Goal: Task Accomplishment & Management: Manage account settings

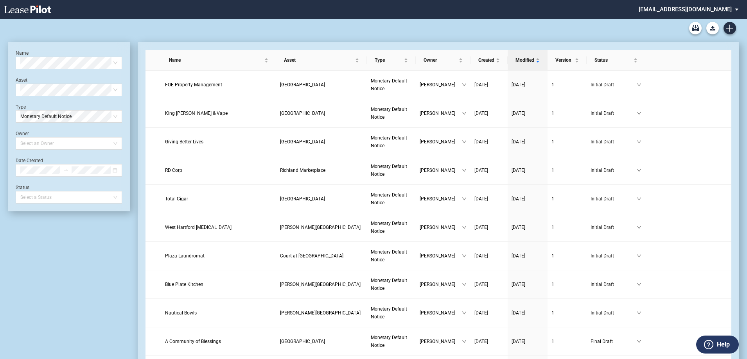
click at [735, 8] on md-select "aspruill@fnrpusa.com Change Password 2-Factor Authentication Form Management Bu…" at bounding box center [691, 9] width 107 height 18
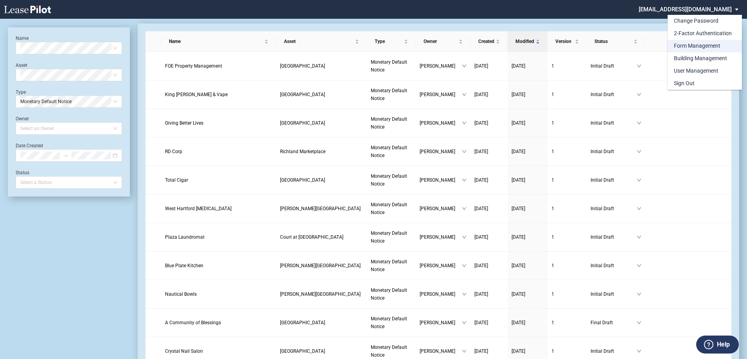
click at [699, 48] on div "Form Management" at bounding box center [697, 46] width 47 height 8
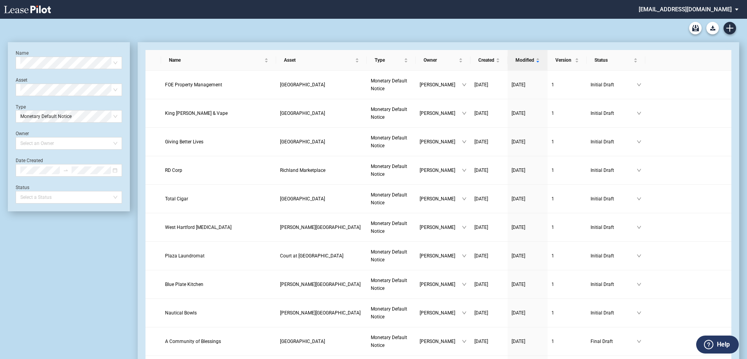
scroll to position [19, 0]
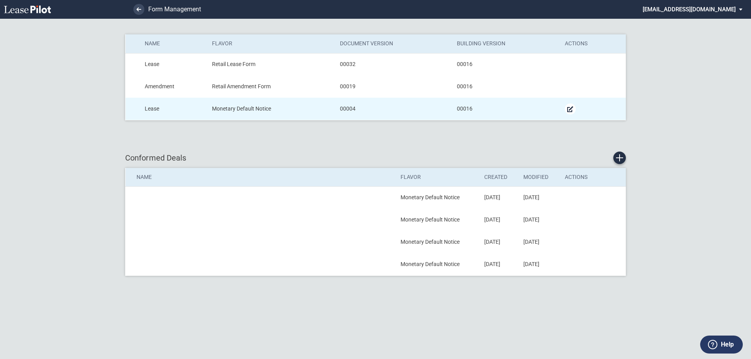
click at [568, 110] on md-icon "Manage Form" at bounding box center [570, 108] width 9 height 9
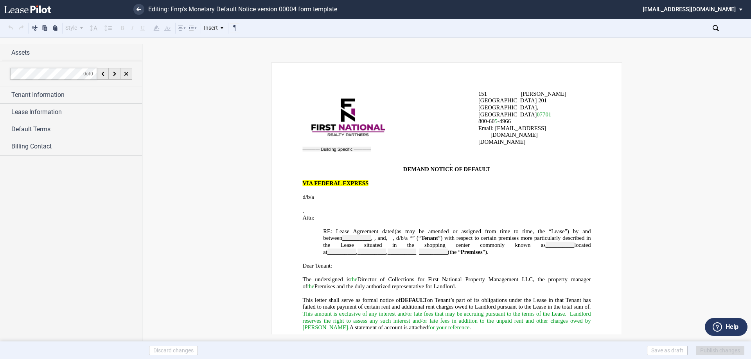
click at [438, 235] on span "Tenant" at bounding box center [429, 238] width 17 height 7
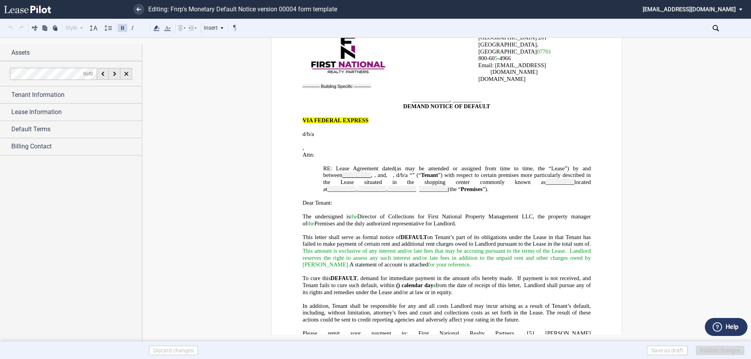
scroll to position [66, 0]
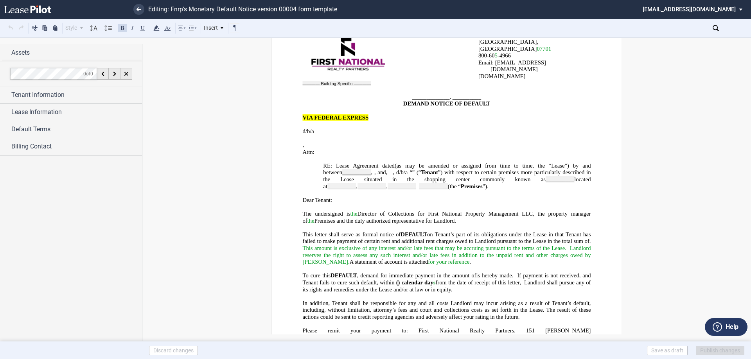
click at [390, 211] on span "The undersigned is the Director of Collections for First National Property Mana…" at bounding box center [448, 217] width 290 height 13
click at [399, 211] on span "The undersigned is the Director of Collections for First National Property Mana…" at bounding box center [448, 217] width 290 height 13
click at [406, 211] on span "The undersigned is the Director of Collections for First National Property Mana…" at bounding box center [448, 217] width 290 height 13
click at [409, 211] on span "The undersigned is the Director of Collections for First National Property Mana…" at bounding box center [448, 217] width 290 height 13
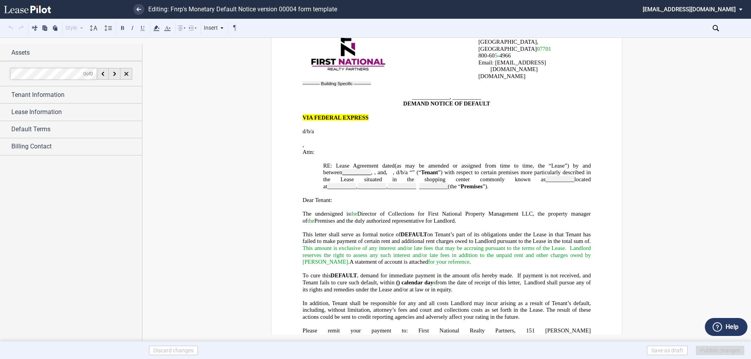
scroll to position [227, 0]
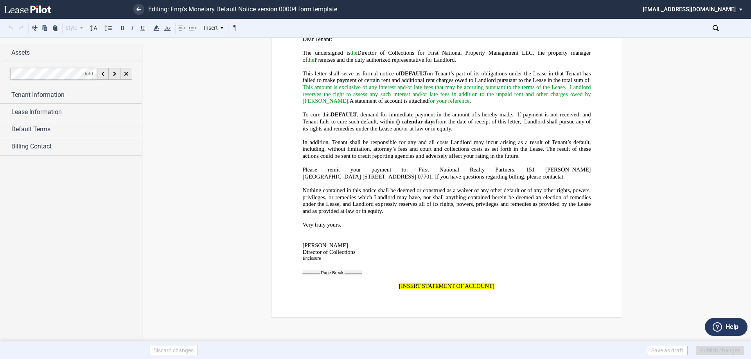
click at [335, 243] on p "Hunter Faught" at bounding box center [447, 246] width 288 height 7
click at [339, 243] on p "﻿ Ashley Spruill" at bounding box center [447, 246] width 288 height 7
click at [338, 243] on p "﻿ Ashley Spruill" at bounding box center [447, 246] width 288 height 7
click at [337, 249] on span "Director of Collections" at bounding box center [329, 252] width 53 height 7
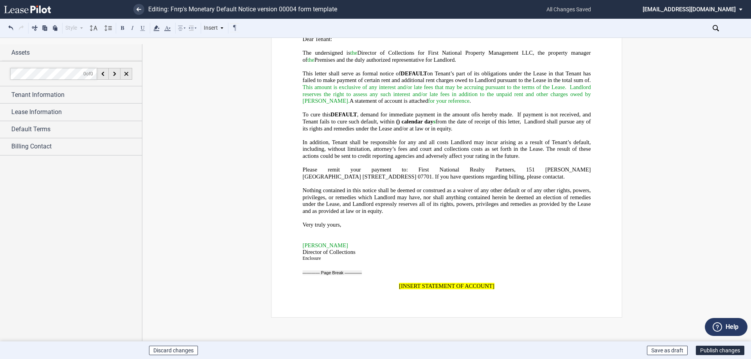
click at [337, 249] on span "Director of Collections" at bounding box center [329, 252] width 53 height 7
click at [351, 249] on span "Director of Collections" at bounding box center [329, 252] width 53 height 7
click at [358, 249] on p "Director of Collections" at bounding box center [447, 252] width 288 height 7
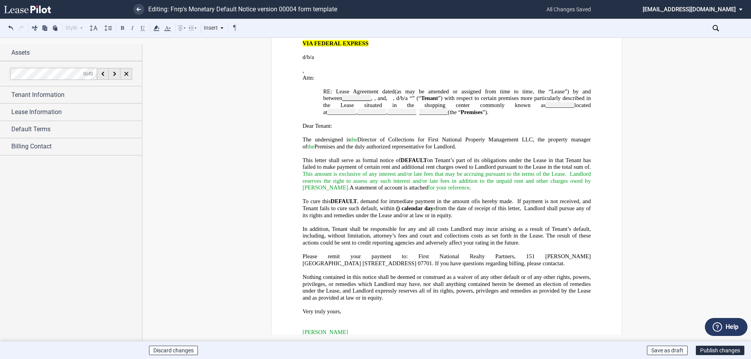
scroll to position [140, 0]
drag, startPoint x: 408, startPoint y: 124, endPoint x: 404, endPoint y: 123, distance: 4.4
click at [404, 137] on span "The undersigned is the Director of Collections for First National Property Mana…" at bounding box center [448, 143] width 290 height 13
click at [410, 137] on span "The undersigned is the Director of Collections for First National Property Mana…" at bounding box center [448, 143] width 290 height 13
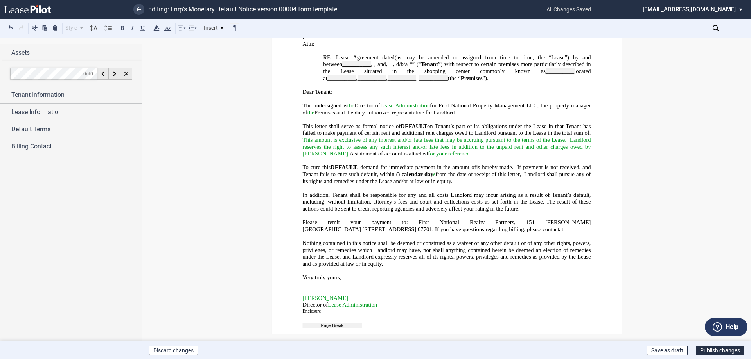
scroll to position [184, 0]
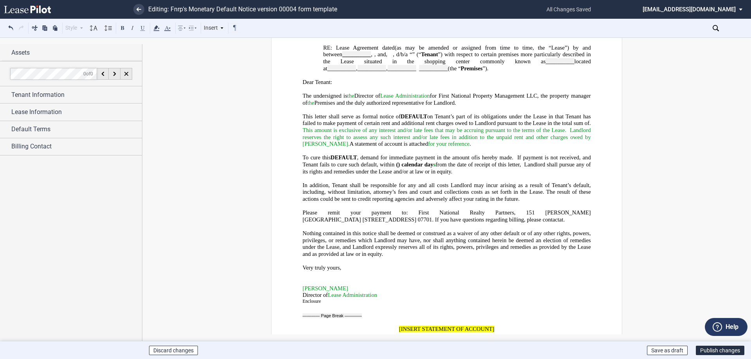
click at [436, 162] on span "s" at bounding box center [434, 165] width 2 height 7
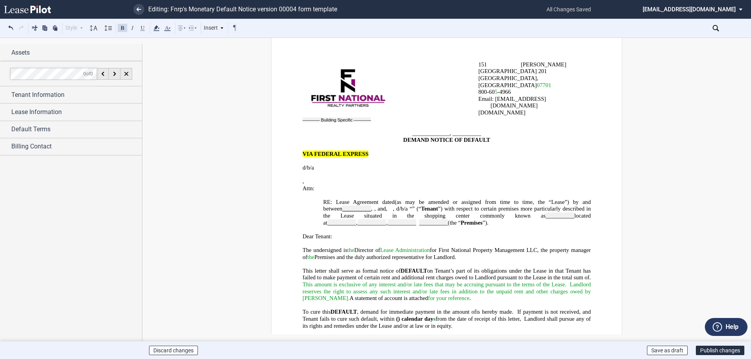
scroll to position [24, 0]
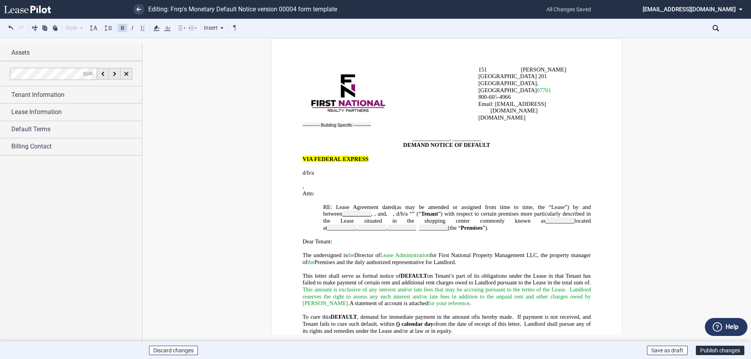
click at [512, 101] on span "Email: hfaught@fnrpusa.com" at bounding box center [512, 107] width 68 height 13
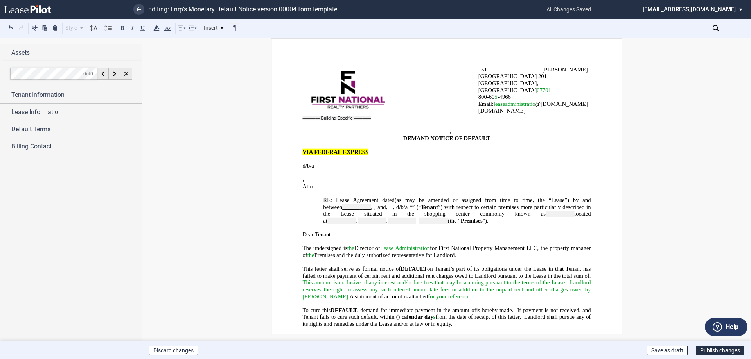
scroll to position [22, 0]
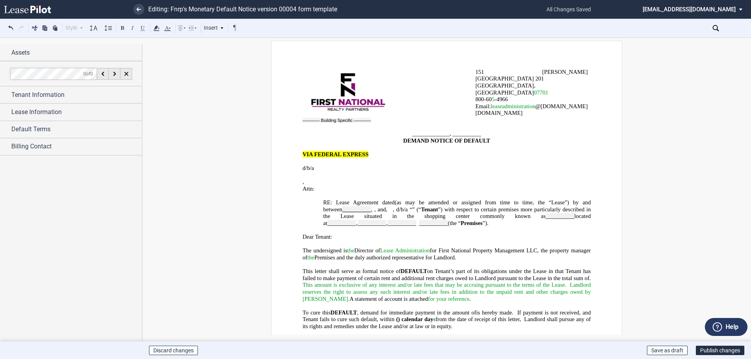
drag, startPoint x: 566, startPoint y: 89, endPoint x: 519, endPoint y: 89, distance: 47.3
click at [519, 96] on p "800-60 5 -4966" at bounding box center [531, 99] width 112 height 7
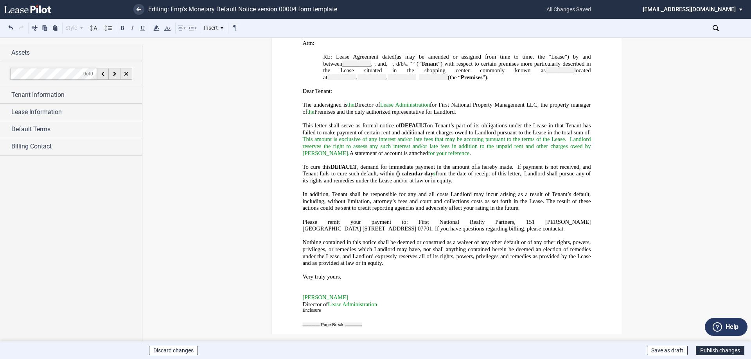
scroll to position [169, 0]
click at [713, 351] on button "Publish changes" at bounding box center [720, 350] width 49 height 9
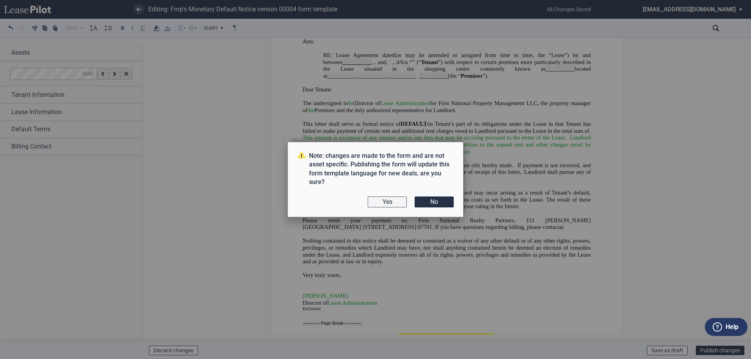
click at [387, 200] on button "Yes" at bounding box center [387, 202] width 39 height 11
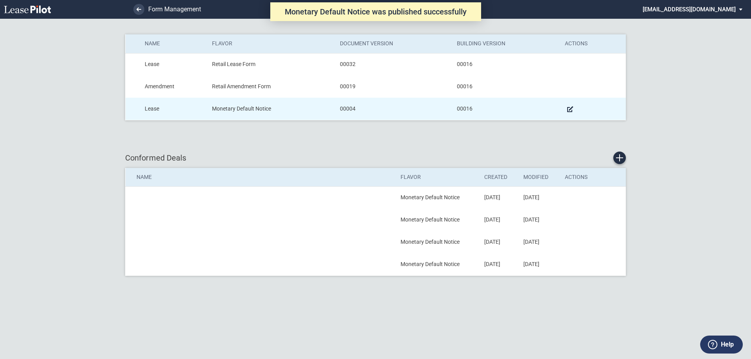
click at [152, 110] on td "Lease" at bounding box center [175, 109] width 63 height 22
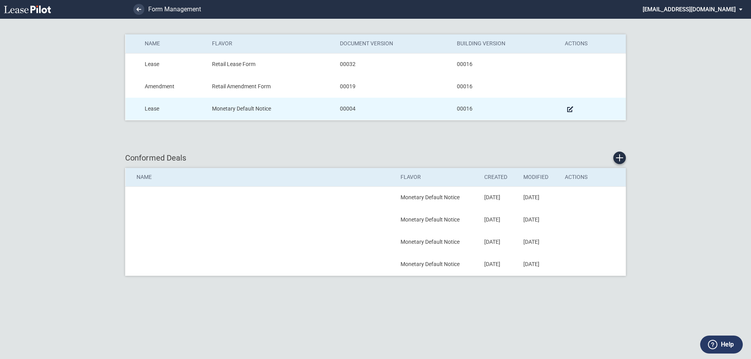
click at [445, 109] on td "00004" at bounding box center [392, 109] width 117 height 22
click at [568, 110] on md-icon "Manage Form" at bounding box center [570, 108] width 9 height 9
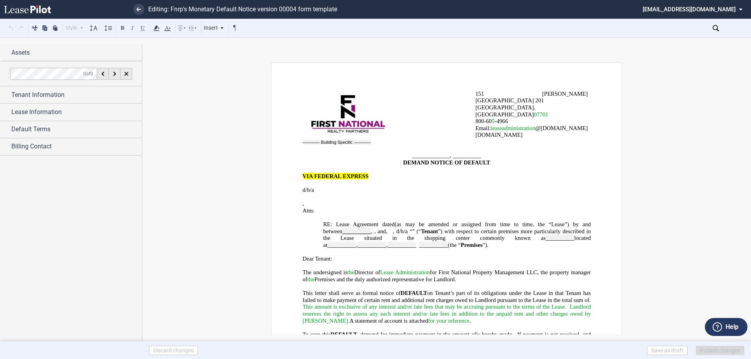
click at [487, 123] on td "[STREET_ADDRESS][PERSON_NAME] [GEOGRAPHIC_DATA] 800-60 5 -4966 Email: leaseadmi…" at bounding box center [532, 115] width 119 height 48
click at [561, 104] on p "[GEOGRAPHIC_DATA]" at bounding box center [531, 111] width 112 height 14
click at [476, 96] on span "151" at bounding box center [479, 94] width 9 height 7
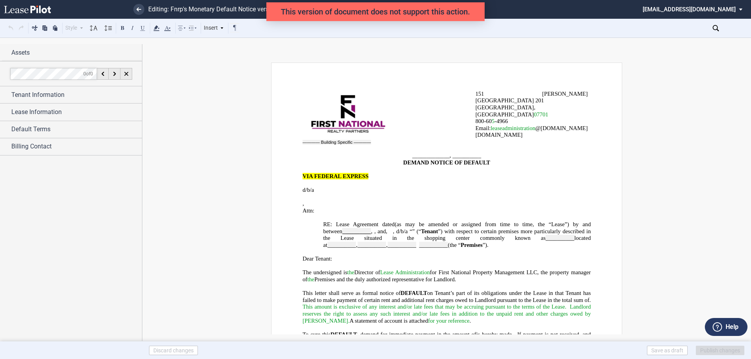
click at [504, 125] on p "Email: leaseadministration @[DOMAIN_NAME]" at bounding box center [538, 128] width 100 height 7
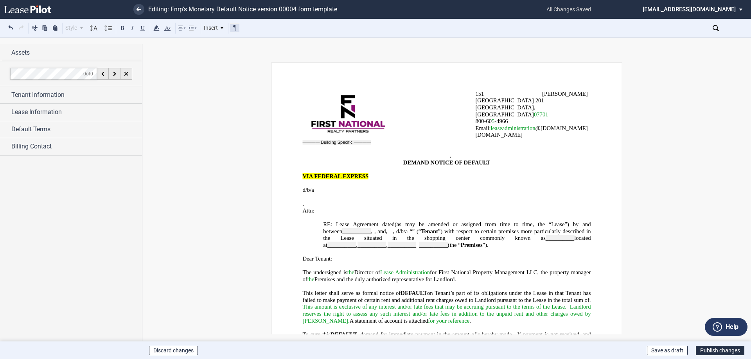
click at [238, 27] on button at bounding box center [234, 27] width 9 height 9
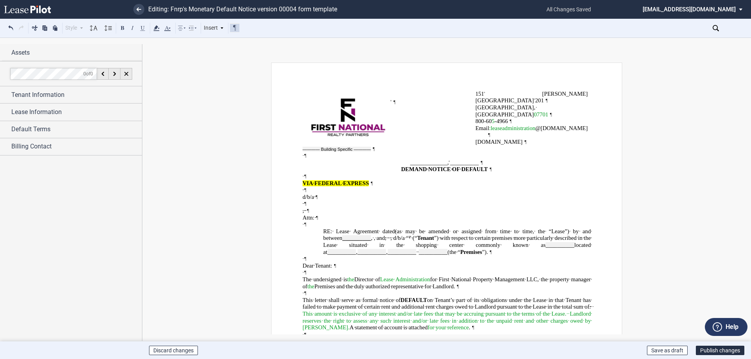
click at [531, 129] on p "Email : leaseadministration @fnrpusa.com" at bounding box center [538, 132] width 100 height 14
click at [494, 131] on p "Email : leaseadministration @fnrpusa.com" at bounding box center [538, 132] width 100 height 14
click at [570, 124] on div "151 Bodman Place, Suite 201 Red Bank, NJ 07701 800-60 5 -4966 Email : leaseadmi…" at bounding box center [447, 304] width 288 height 427
click at [568, 121] on td "151 Bodman Place, Suite 201 Red Bank, NJ 07701 800-60 5 -4966 Email : leaseadmi…" at bounding box center [532, 118] width 119 height 55
click at [192, 29] on icon at bounding box center [192, 27] width 9 height 9
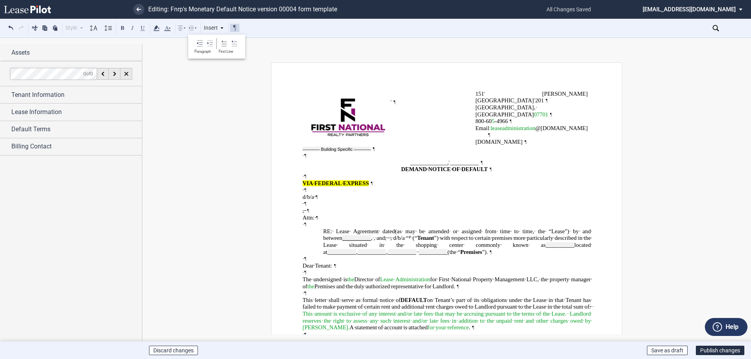
click at [478, 95] on span "151" at bounding box center [479, 94] width 9 height 6
click at [194, 30] on icon at bounding box center [192, 27] width 9 height 9
click at [201, 46] on icon at bounding box center [200, 43] width 6 height 6
click at [181, 28] on icon at bounding box center [181, 27] width 9 height 9
click at [215, 27] on div "Insert" at bounding box center [214, 28] width 23 height 10
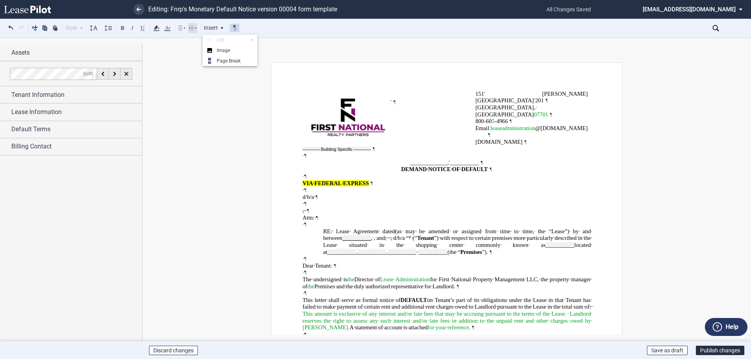
click at [196, 28] on use at bounding box center [192, 28] width 7 height 5
click at [524, 139] on hard-return at bounding box center [525, 142] width 3 height 7
click at [494, 126] on p "Email : leaseadministration @fnrpusa.com" at bounding box center [538, 132] width 100 height 14
click at [487, 122] on td "151 Bodman Place, Suite 201 Red Bank, NJ 07701 800-60 5 -4966 Email : leaseadmi…" at bounding box center [532, 118] width 119 height 55
click at [476, 126] on span "Email : leaseadministration @fnrpusa.com" at bounding box center [531, 129] width 112 height 6
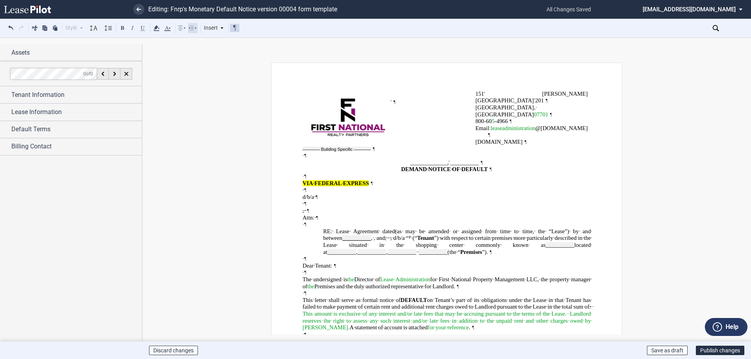
click at [193, 27] on use at bounding box center [192, 28] width 7 height 5
click at [199, 45] on icon at bounding box center [200, 43] width 6 height 6
click at [208, 46] on icon at bounding box center [210, 43] width 6 height 6
click at [198, 46] on icon at bounding box center [200, 43] width 6 height 6
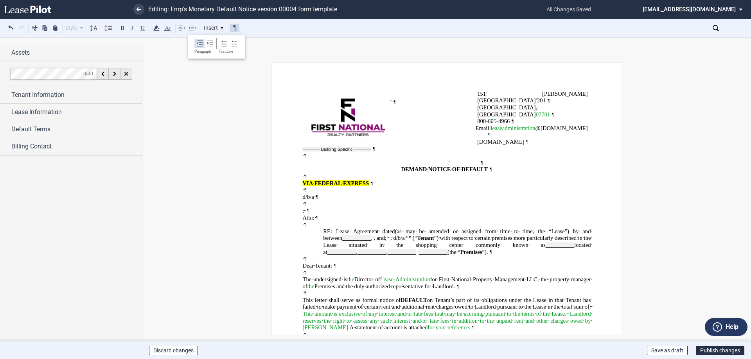
click at [198, 46] on icon at bounding box center [200, 43] width 6 height 6
click at [478, 119] on span "800-60 5 -4966" at bounding box center [494, 122] width 32 height 6
click at [192, 32] on icon at bounding box center [192, 27] width 9 height 9
click at [197, 45] on icon at bounding box center [200, 43] width 6 height 6
click at [207, 44] on icon at bounding box center [210, 43] width 6 height 6
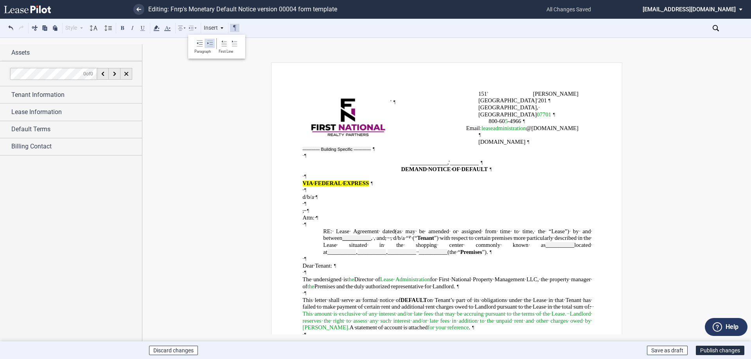
click at [207, 44] on icon at bounding box center [210, 43] width 6 height 6
click at [198, 45] on icon at bounding box center [200, 43] width 6 height 6
drag, startPoint x: 463, startPoint y: 117, endPoint x: 454, endPoint y: 117, distance: 9.4
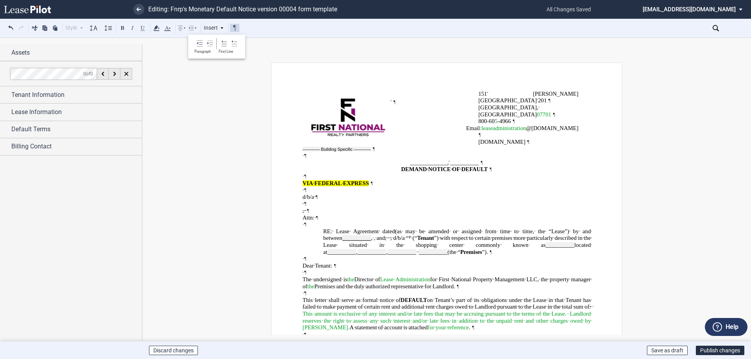
click at [454, 117] on td at bounding box center [389, 118] width 173 height 55
click at [466, 126] on span "Email" at bounding box center [473, 129] width 14 height 6
click at [196, 28] on use at bounding box center [192, 28] width 7 height 5
click at [203, 46] on button at bounding box center [198, 43] width 9 height 9
click at [212, 46] on icon at bounding box center [210, 43] width 6 height 6
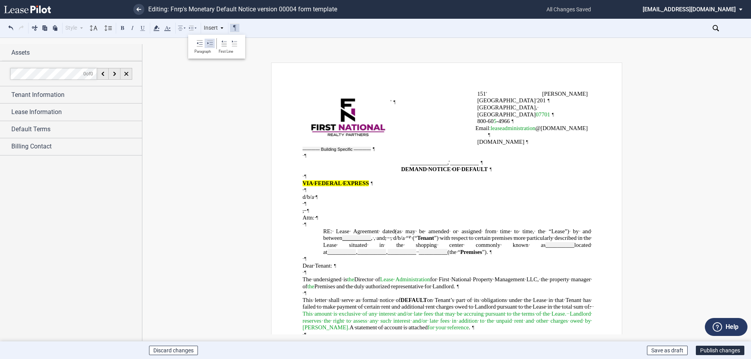
click at [212, 46] on icon at bounding box center [210, 43] width 6 height 6
click at [200, 47] on button at bounding box center [198, 43] width 9 height 9
click at [526, 139] on hard-return at bounding box center [527, 142] width 3 height 7
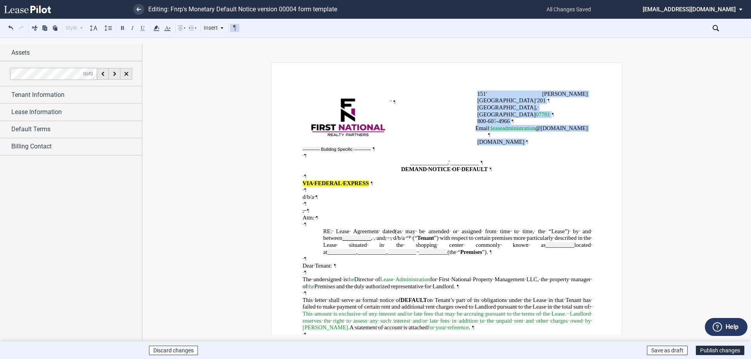
drag, startPoint x: 521, startPoint y: 135, endPoint x: 471, endPoint y: 95, distance: 64.0
click at [471, 95] on tr "151 Bodman Place, Suite 201 Red Bank, NJ 07701 800-60 5 -4966 Email : leaseadmi…" at bounding box center [447, 118] width 288 height 55
click at [185, 31] on icon at bounding box center [181, 27] width 9 height 9
click at [185, 44] on icon at bounding box center [185, 41] width 9 height 9
click at [181, 29] on use at bounding box center [181, 28] width 7 height 5
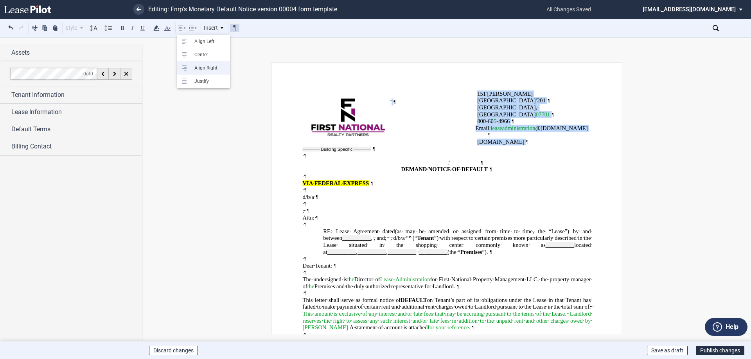
click at [199, 73] on div "Align Right" at bounding box center [203, 67] width 53 height 13
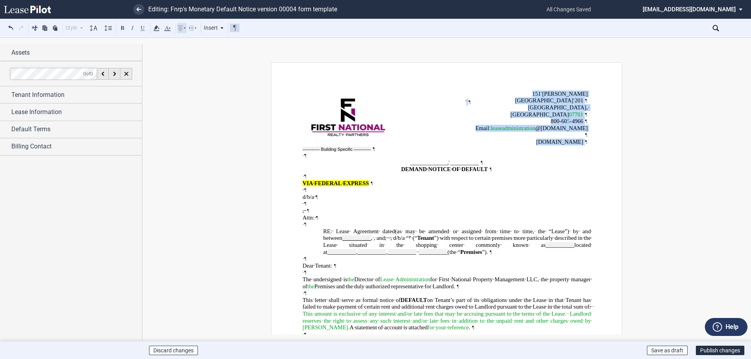
click at [183, 30] on icon at bounding box center [181, 27] width 9 height 9
click at [190, 78] on icon at bounding box center [185, 81] width 9 height 9
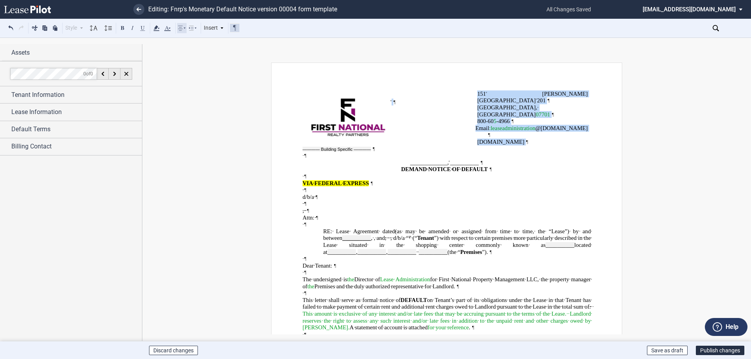
click at [186, 28] on icon at bounding box center [181, 27] width 9 height 9
click at [186, 43] on icon at bounding box center [185, 41] width 9 height 9
click at [195, 29] on icon at bounding box center [192, 27] width 9 height 9
click at [197, 46] on icon at bounding box center [200, 43] width 6 height 6
click at [466, 126] on span "Email" at bounding box center [473, 129] width 14 height 6
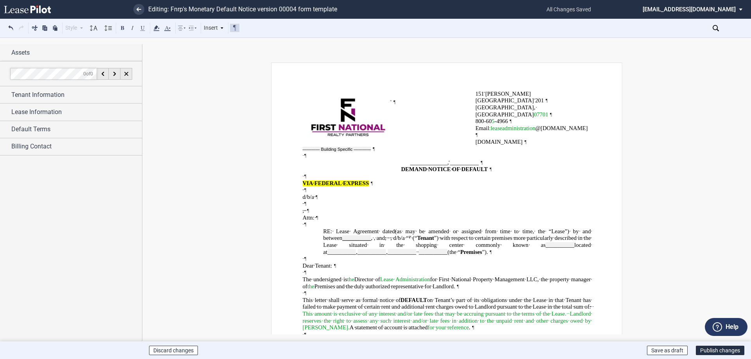
click at [491, 126] on span "leaseadministration" at bounding box center [513, 129] width 45 height 6
click at [503, 139] on span "www.fnrpusa.com" at bounding box center [498, 142] width 47 height 6
click at [495, 139] on span "www.fnrpusa.com" at bounding box center [498, 142] width 47 height 6
click at [475, 128] on td "151 Bodman Place, Suite 201 Red Bank, NJ 07701 800-60 5 -4966 Email : leaseadmi…" at bounding box center [532, 118] width 119 height 55
click at [575, 117] on div "151 Bodman Place, Suite 201 Red Bank, NJ 07701 800-60 5 -4966 Email : leaseadmi…" at bounding box center [447, 304] width 288 height 427
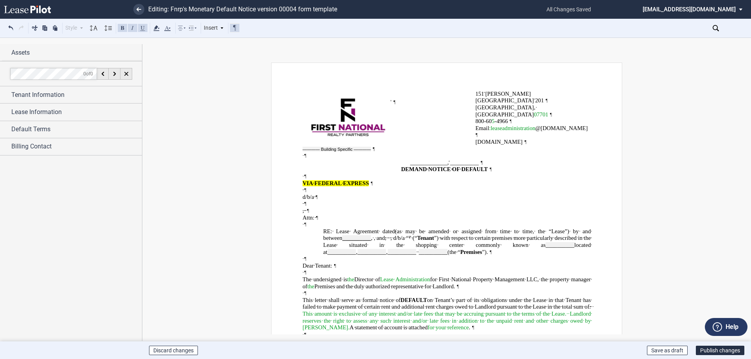
click at [571, 116] on td "151 Bodman Place, Suite 201 Red Bank, NJ 07701 800-60 5 -4966 Email : leaseadmi…" at bounding box center [532, 118] width 119 height 55
click at [516, 125] on p "Email : leaseadministration @fnrpusa.com" at bounding box center [531, 132] width 112 height 14
click at [477, 139] on span "www.fnrpusa.com" at bounding box center [498, 142] width 47 height 6
click at [109, 31] on icon at bounding box center [107, 27] width 9 height 9
click at [208, 27] on div "Insert" at bounding box center [214, 28] width 23 height 10
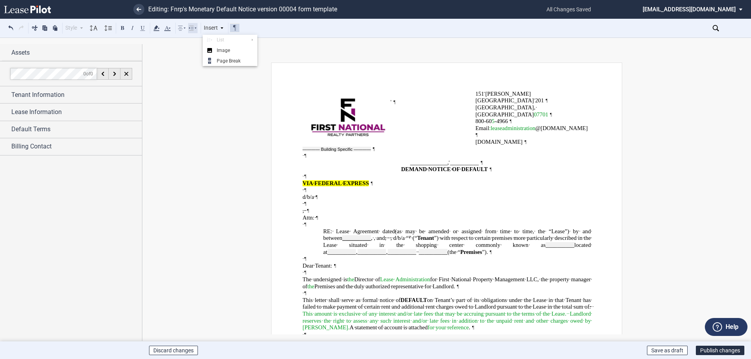
click at [192, 27] on use at bounding box center [192, 28] width 7 height 5
click at [201, 42] on icon at bounding box center [200, 43] width 6 height 6
click at [180, 32] on icon at bounding box center [181, 27] width 9 height 9
click at [532, 146] on p at bounding box center [447, 149] width 288 height 7
click at [234, 32] on button at bounding box center [234, 27] width 9 height 9
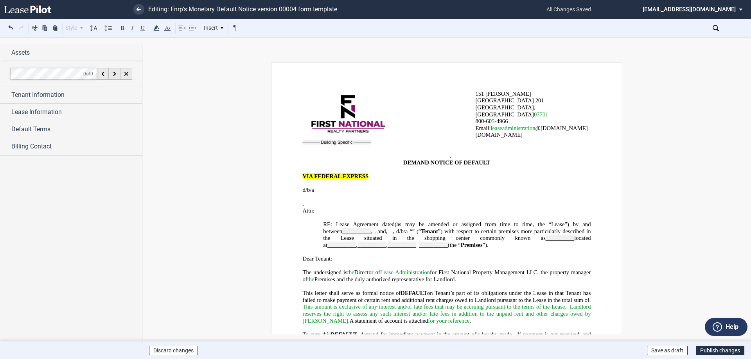
click at [553, 125] on span "@fnrpusa.com" at bounding box center [562, 128] width 52 height 7
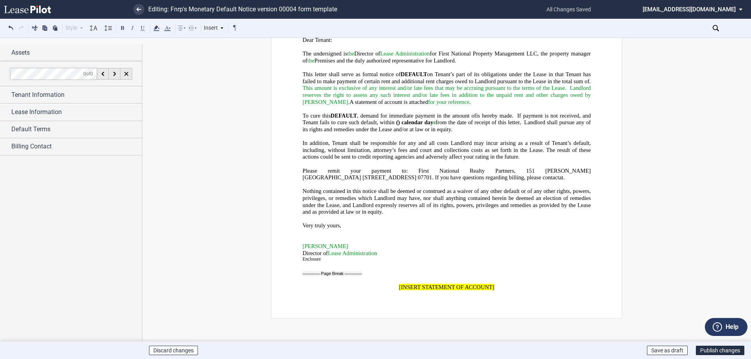
scroll to position [227, 0]
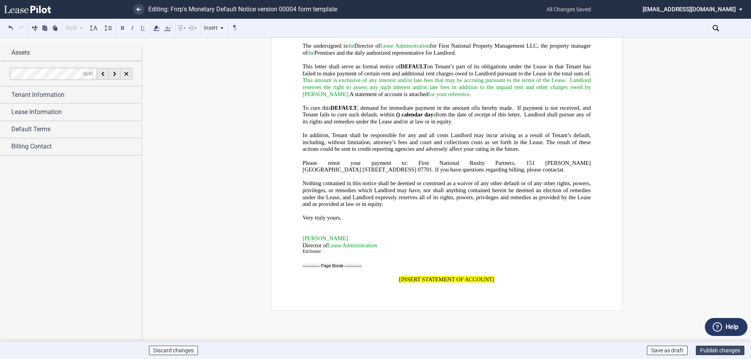
click at [726, 352] on button "Publish changes" at bounding box center [720, 350] width 49 height 9
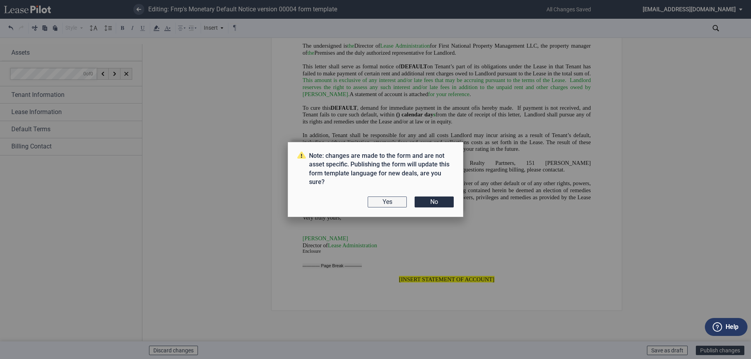
click at [395, 200] on button "Yes" at bounding box center [387, 202] width 39 height 11
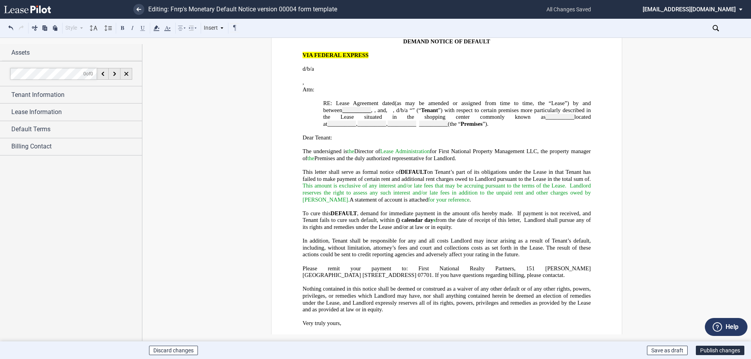
scroll to position [111, 0]
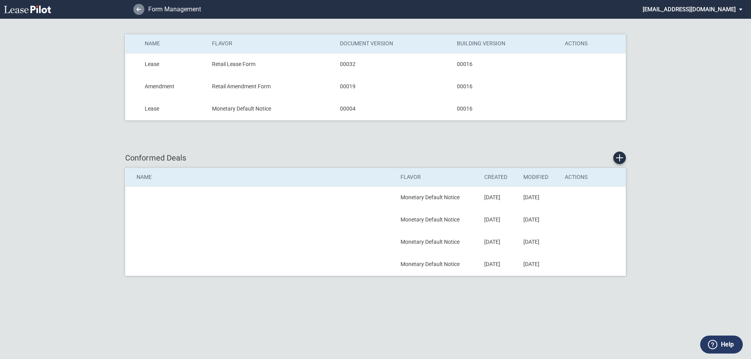
click at [142, 9] on link at bounding box center [138, 9] width 11 height 11
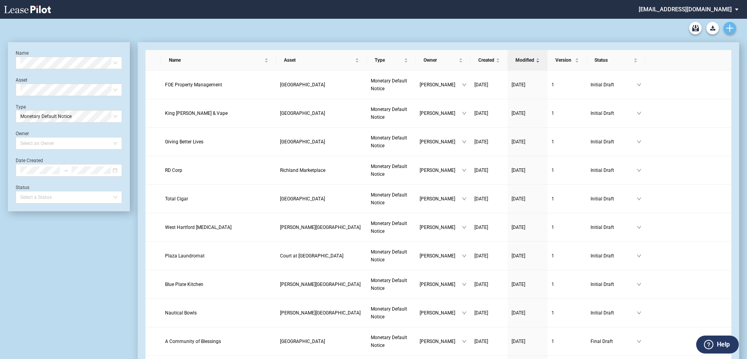
click at [733, 30] on icon "Create new document" at bounding box center [729, 28] width 7 height 7
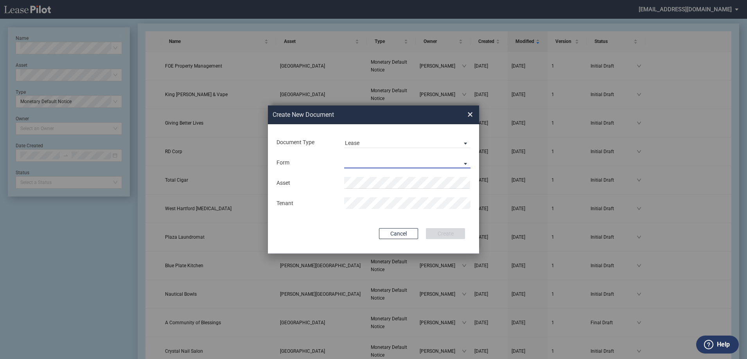
click at [392, 158] on md-select "Retail Lease Monetary Default Notice" at bounding box center [407, 163] width 126 height 12
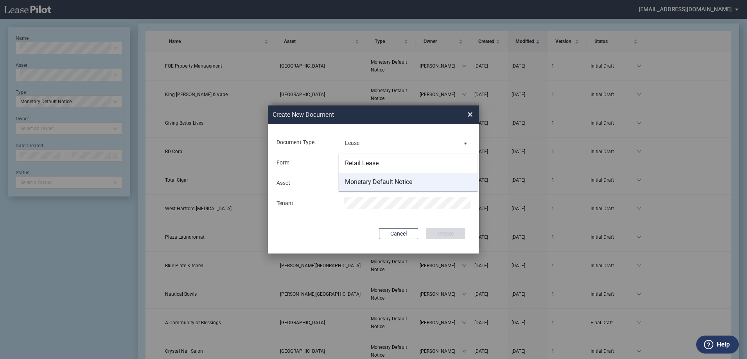
click at [392, 186] on div "Monetary Default Notice" at bounding box center [378, 182] width 67 height 9
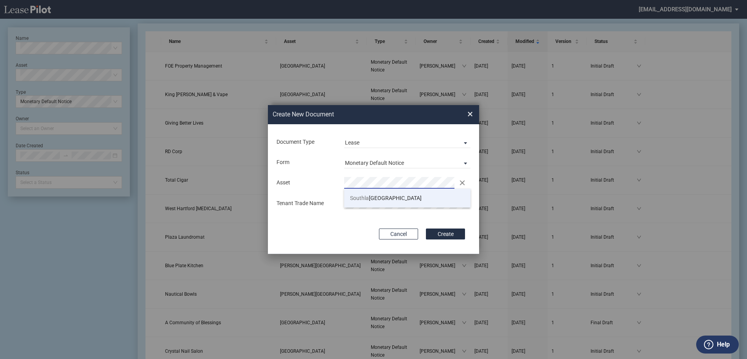
click at [394, 201] on li "Southla nd Crossings Shopping Center" at bounding box center [407, 198] width 126 height 19
click at [440, 234] on button "Create" at bounding box center [445, 234] width 39 height 11
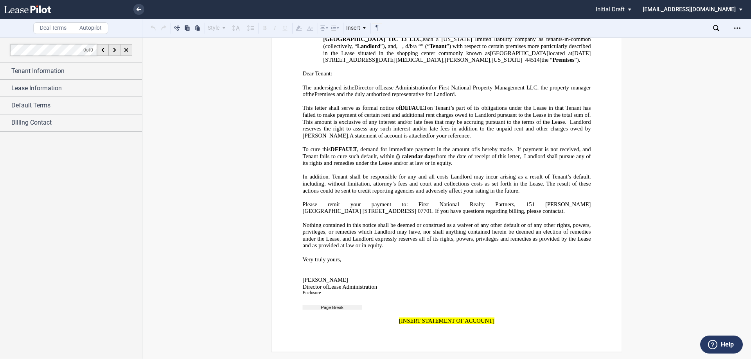
scroll to position [235, 0]
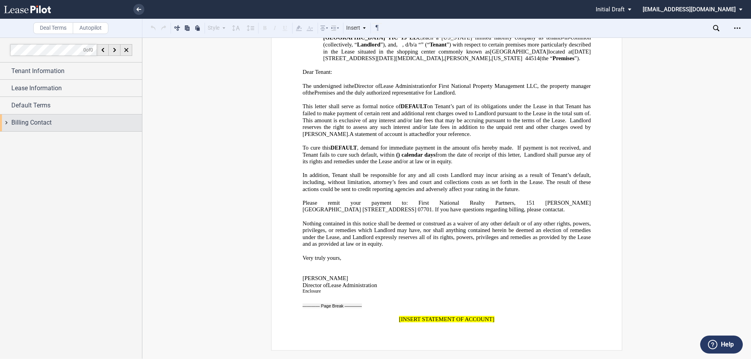
click at [31, 120] on span "Billing Contact" at bounding box center [31, 122] width 40 height 9
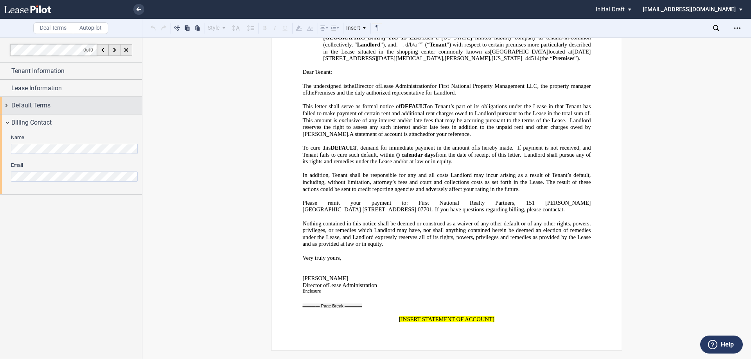
click at [32, 102] on span "Default Terms" at bounding box center [30, 105] width 39 height 9
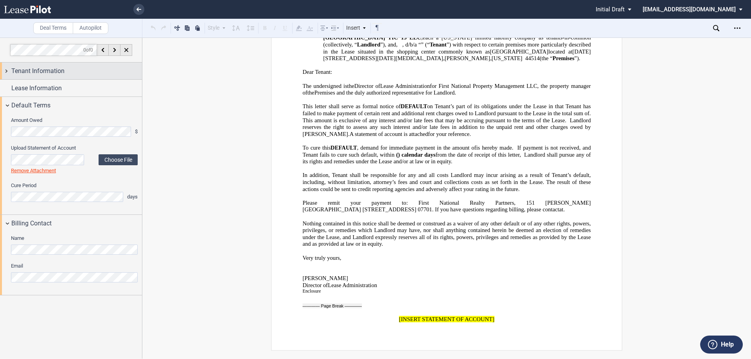
click at [38, 73] on span "Tenant Information" at bounding box center [37, 70] width 53 height 9
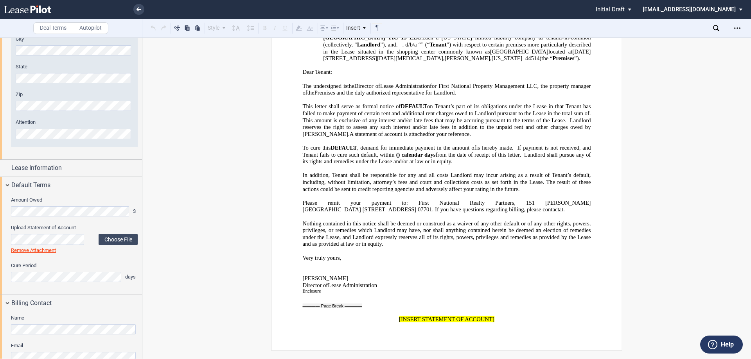
scroll to position [260, 0]
click at [35, 165] on span "Lease Information" at bounding box center [36, 167] width 50 height 9
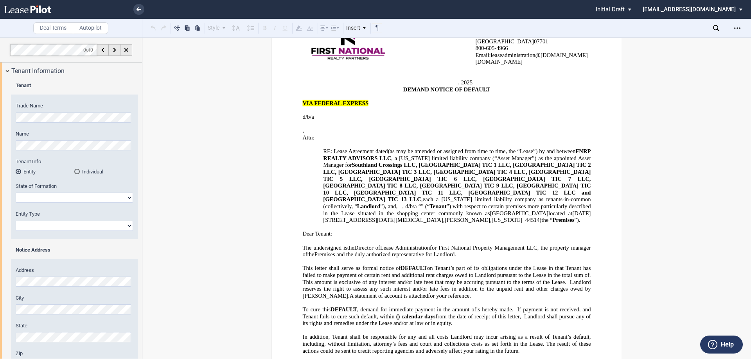
scroll to position [73, 0]
click at [734, 25] on icon "Open Lease options menu" at bounding box center [737, 28] width 6 height 6
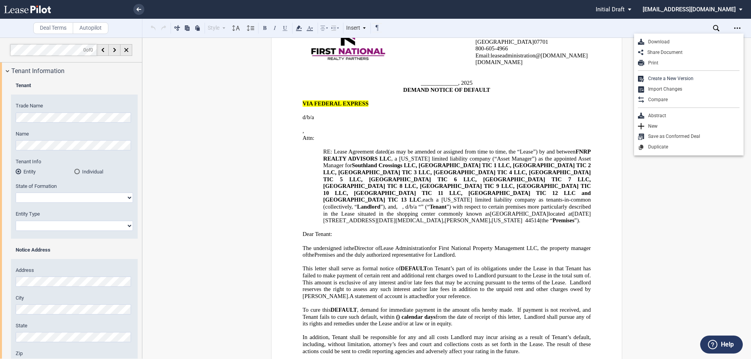
click at [664, 213] on div "[STREET_ADDRESS][PERSON_NAME] [GEOGRAPHIC_DATA] 800-60 5 -4966 Email : leaseadm…" at bounding box center [446, 228] width 609 height 476
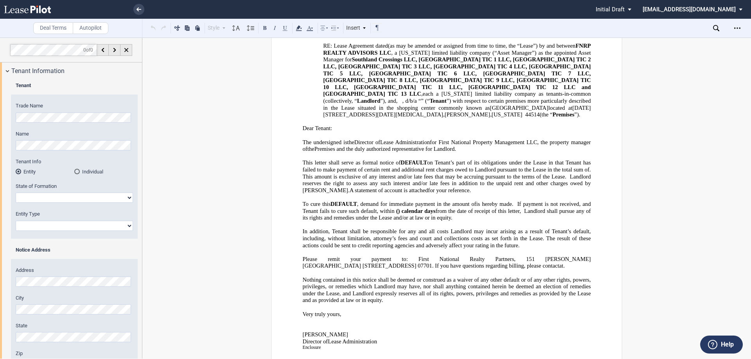
scroll to position [179, 0]
click at [138, 10] on use at bounding box center [139, 9] width 5 height 4
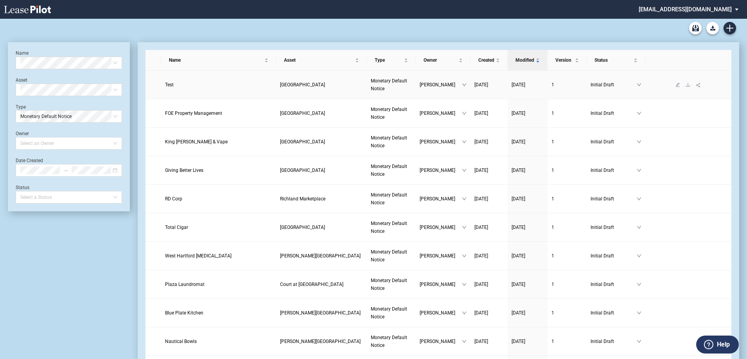
click at [636, 86] on span "Initial Draft" at bounding box center [614, 85] width 46 height 8
click at [641, 83] on icon "down" at bounding box center [639, 85] width 5 height 5
click at [462, 87] on icon "down" at bounding box center [464, 85] width 5 height 5
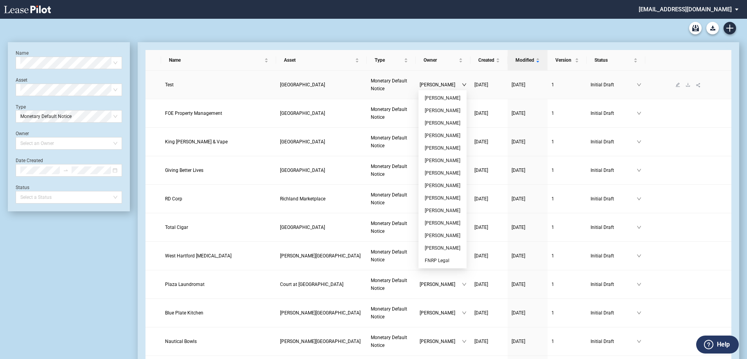
click at [462, 87] on icon "down" at bounding box center [464, 85] width 5 height 5
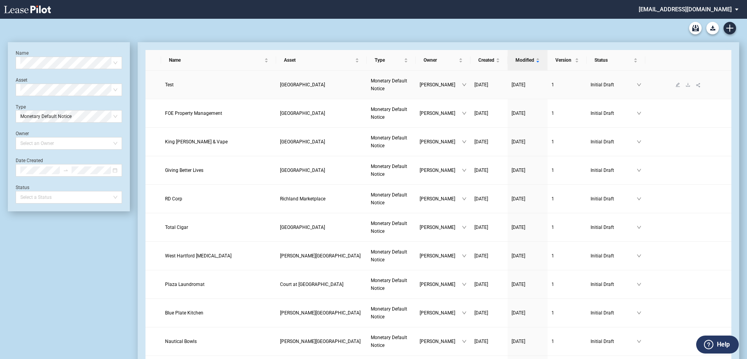
click at [311, 85] on span "[GEOGRAPHIC_DATA]" at bounding box center [302, 84] width 45 height 5
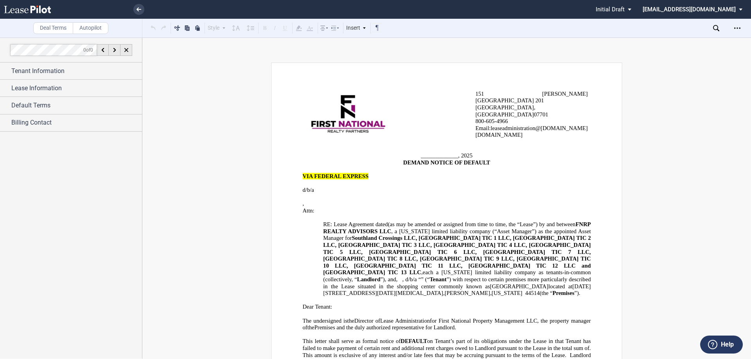
click at [638, 10] on md-select-value "Initial Draft" at bounding box center [616, 9] width 43 height 20
click at [661, 11] on div "Initial Draft" at bounding box center [655, 10] width 49 height 7
click at [734, 27] on icon "Open Lease options menu" at bounding box center [737, 28] width 6 height 6
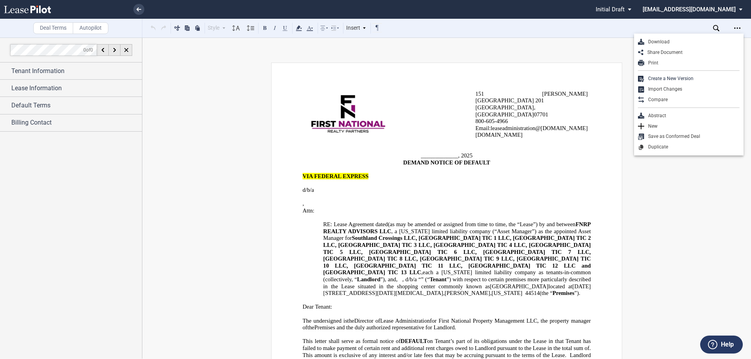
click at [665, 187] on div "151 Bodman Place, Suite 201 Red Bank, NJ 07701 800-60 5 -4966 Email : leaseadmi…" at bounding box center [446, 301] width 609 height 476
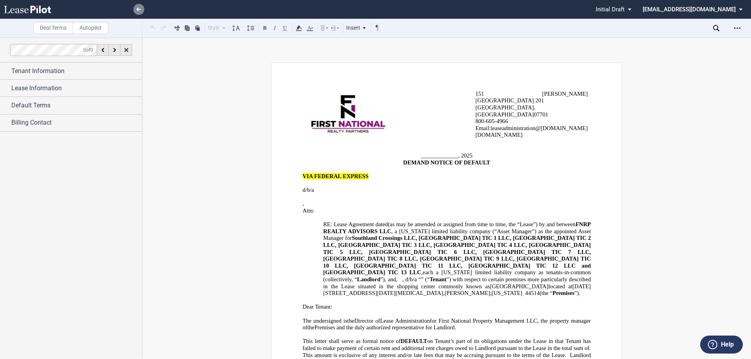
click at [140, 10] on use at bounding box center [139, 9] width 5 height 4
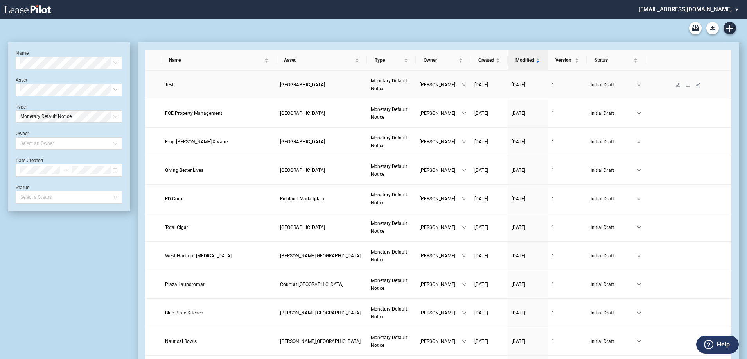
click at [712, 82] on td at bounding box center [688, 85] width 86 height 29
click at [192, 89] on td "Test" at bounding box center [218, 85] width 115 height 29
drag, startPoint x: 171, startPoint y: 81, endPoint x: 156, endPoint y: 83, distance: 15.0
click at [156, 83] on td at bounding box center [154, 85] width 16 height 29
click at [695, 28] on icon "Archive" at bounding box center [695, 28] width 7 height 6
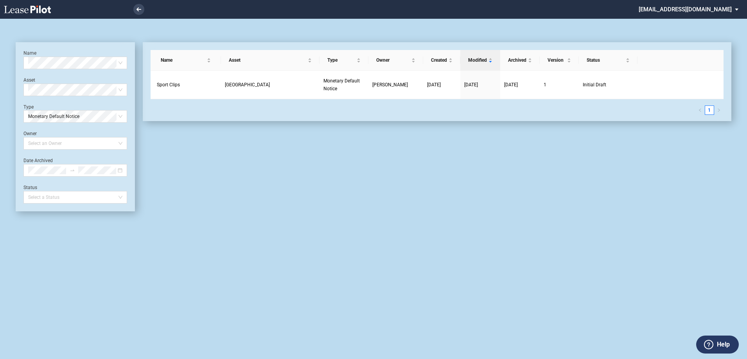
click at [145, 13] on ul "[EMAIL_ADDRESS][DOMAIN_NAME] Change Password 2-Factor Authentication Form Manag…" at bounding box center [373, 9] width 747 height 19
click at [141, 8] on icon at bounding box center [139, 9] width 5 height 4
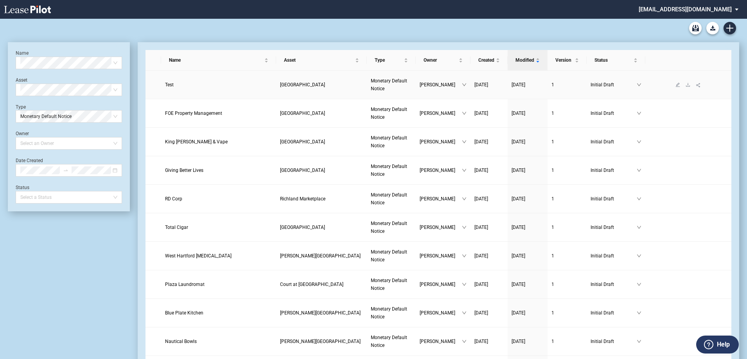
click at [689, 88] on link at bounding box center [688, 84] width 10 height 5
